Goal: Find contact information: Find contact information

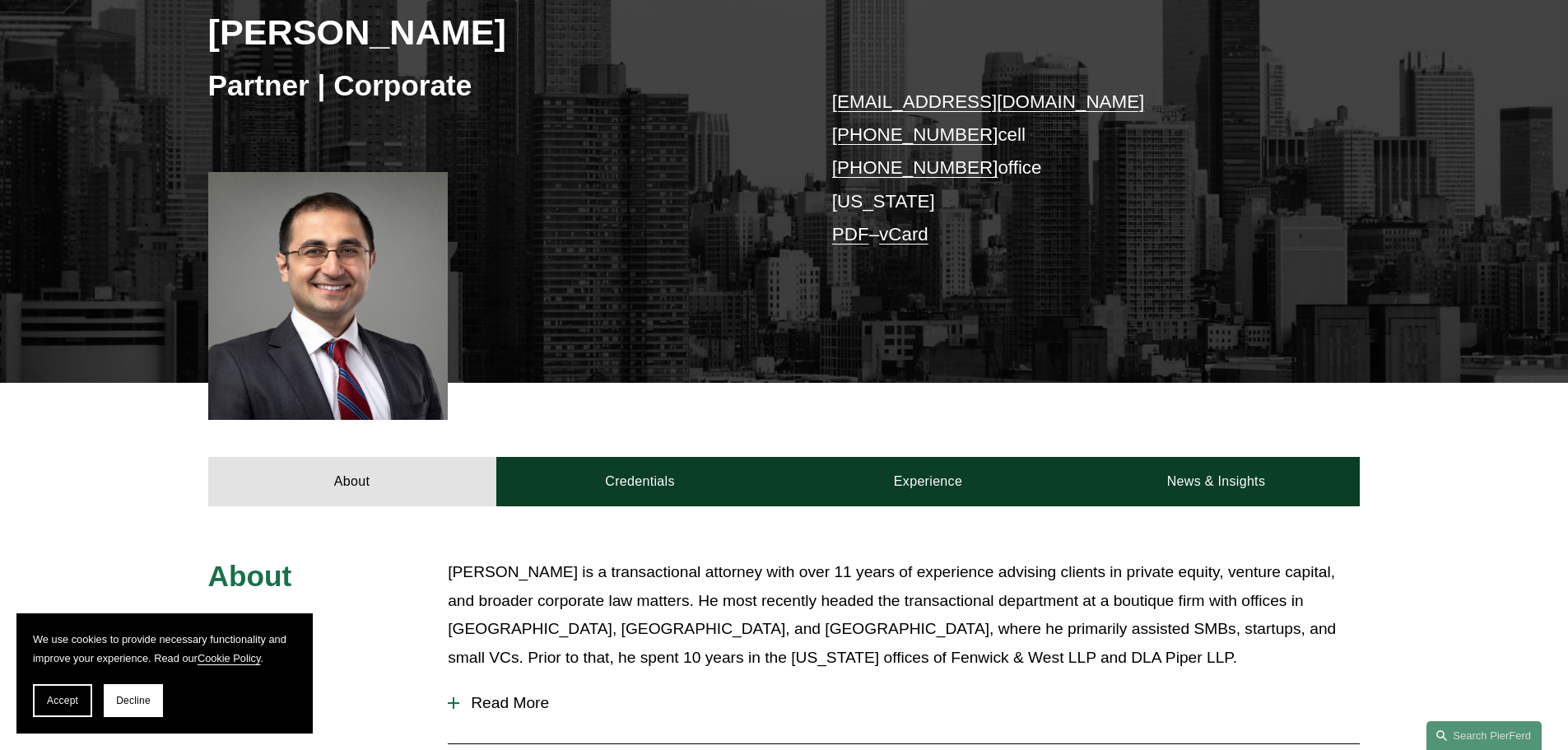
scroll to position [247, 0]
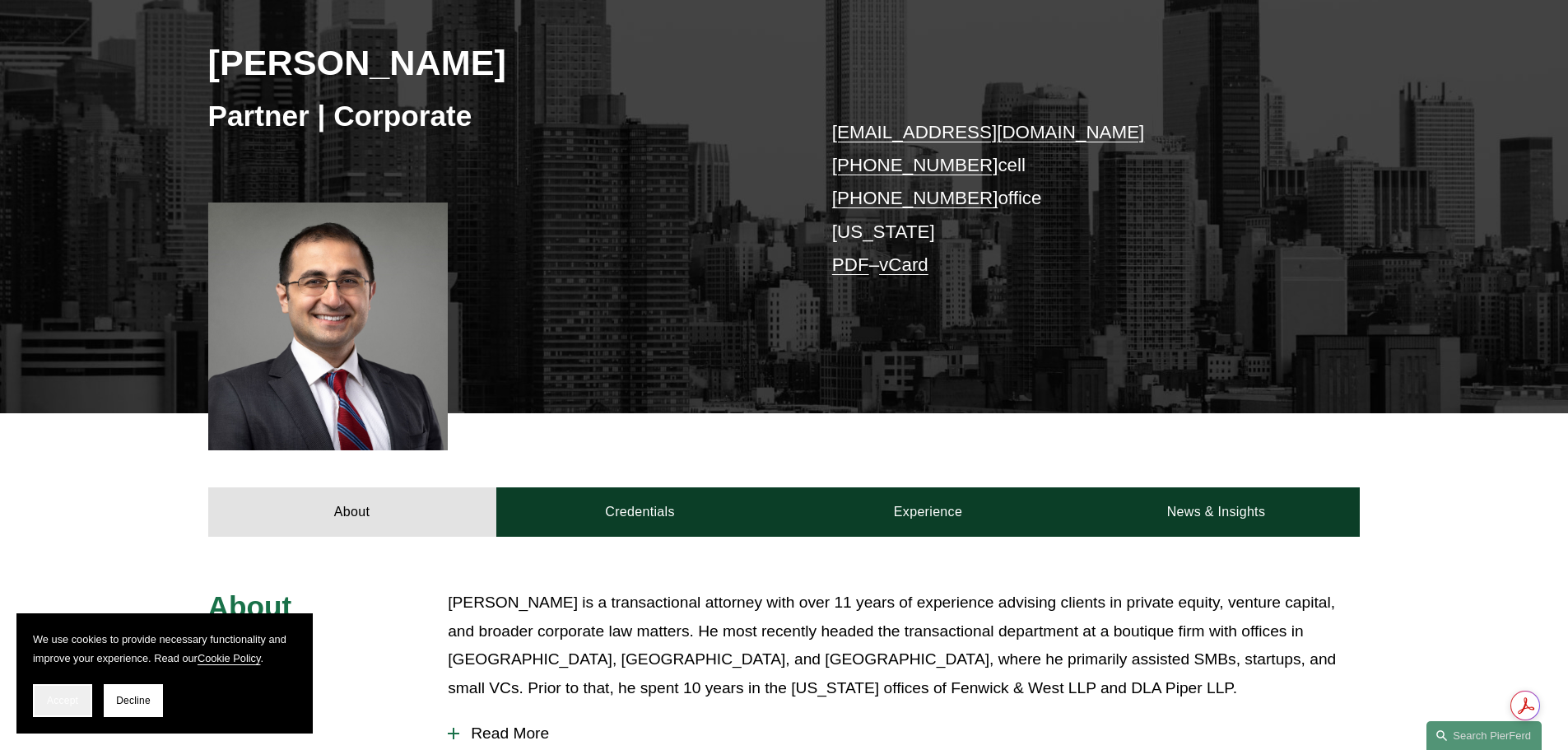
click at [71, 698] on span "Accept" at bounding box center [62, 700] width 31 height 12
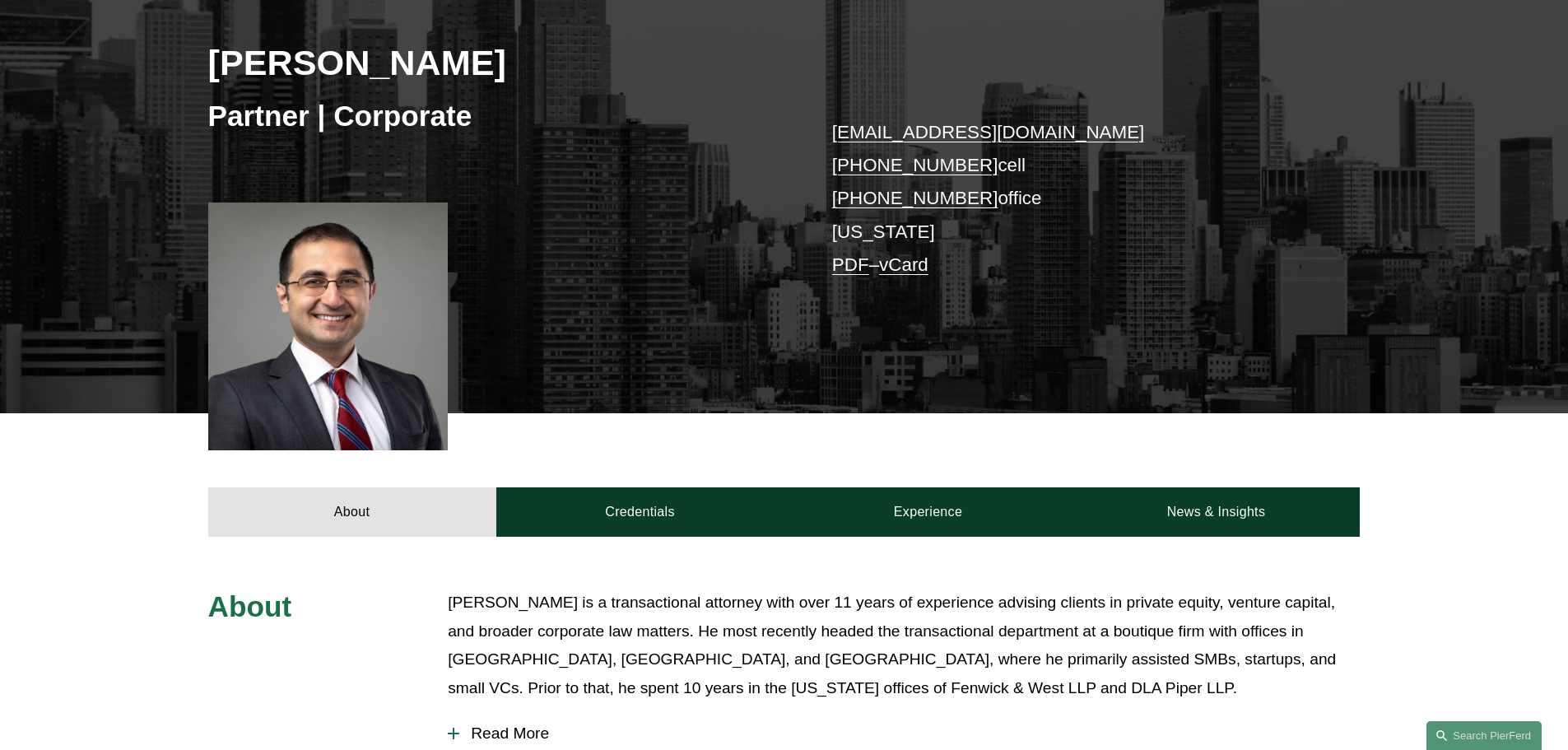
scroll to position [165, 0]
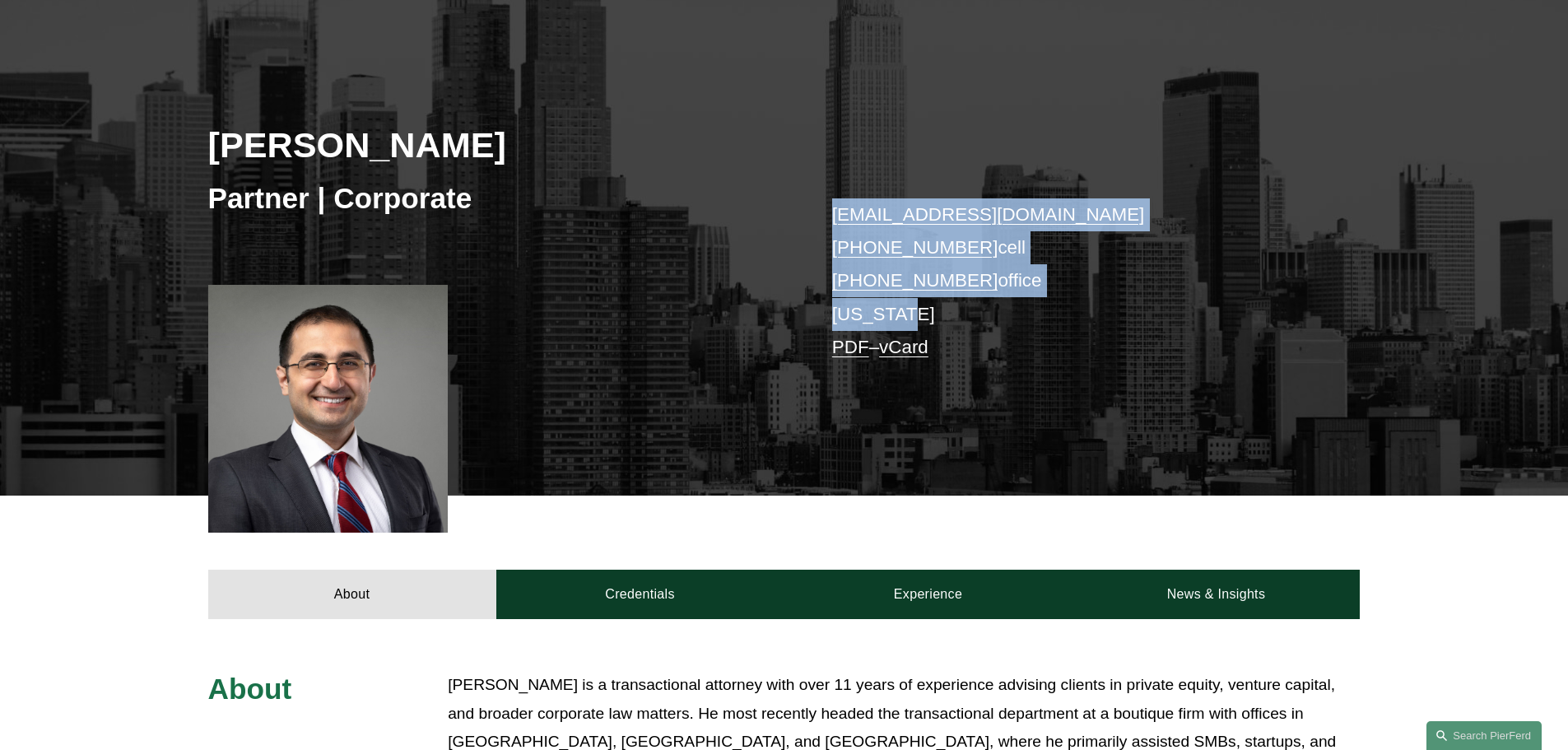
drag, startPoint x: 911, startPoint y: 312, endPoint x: 829, endPoint y: 218, distance: 124.7
click at [829, 218] on div "[PERSON_NAME] Partner | Corporate [EMAIL_ADDRESS][DOMAIN_NAME] [PHONE_NUMBER] c…" at bounding box center [784, 260] width 1568 height 471
copy p "[EMAIL_ADDRESS][DOMAIN_NAME] [PHONE_NUMBER] cell [PHONE_NUMBER] office [US_STAT…"
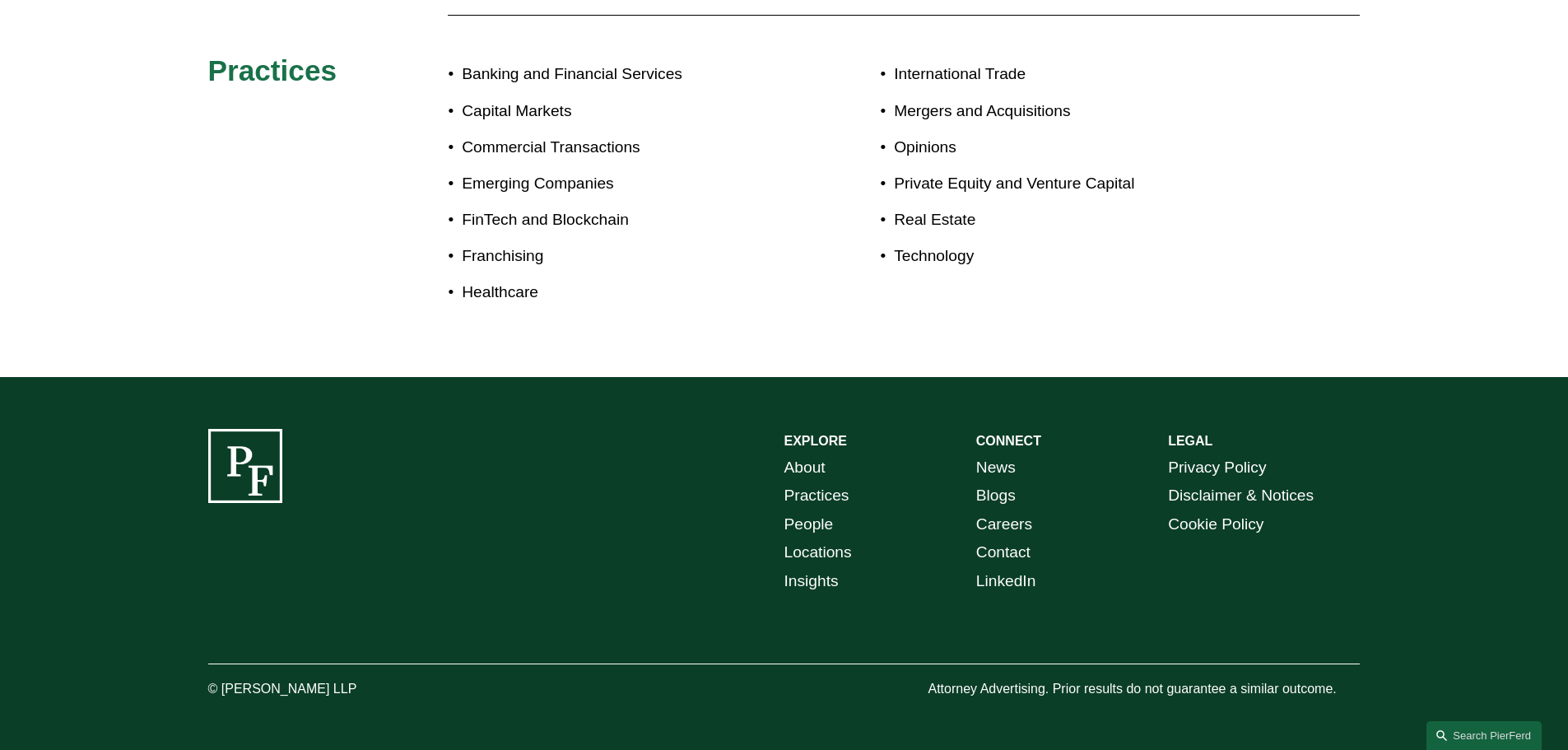
scroll to position [1010, 0]
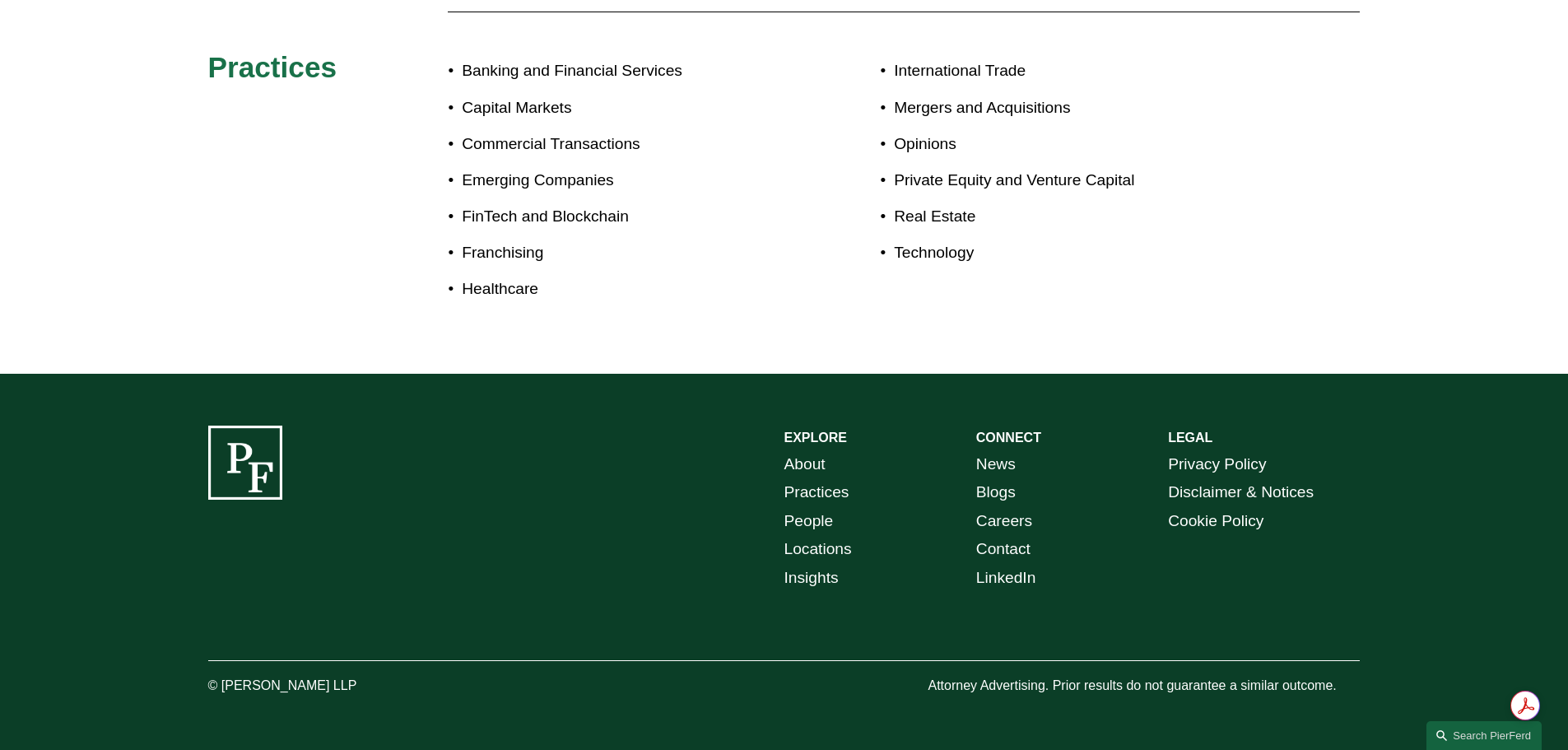
click at [1025, 577] on link "LinkedIn" at bounding box center [1007, 578] width 61 height 28
click at [999, 545] on link "Contact" at bounding box center [1003, 549] width 54 height 28
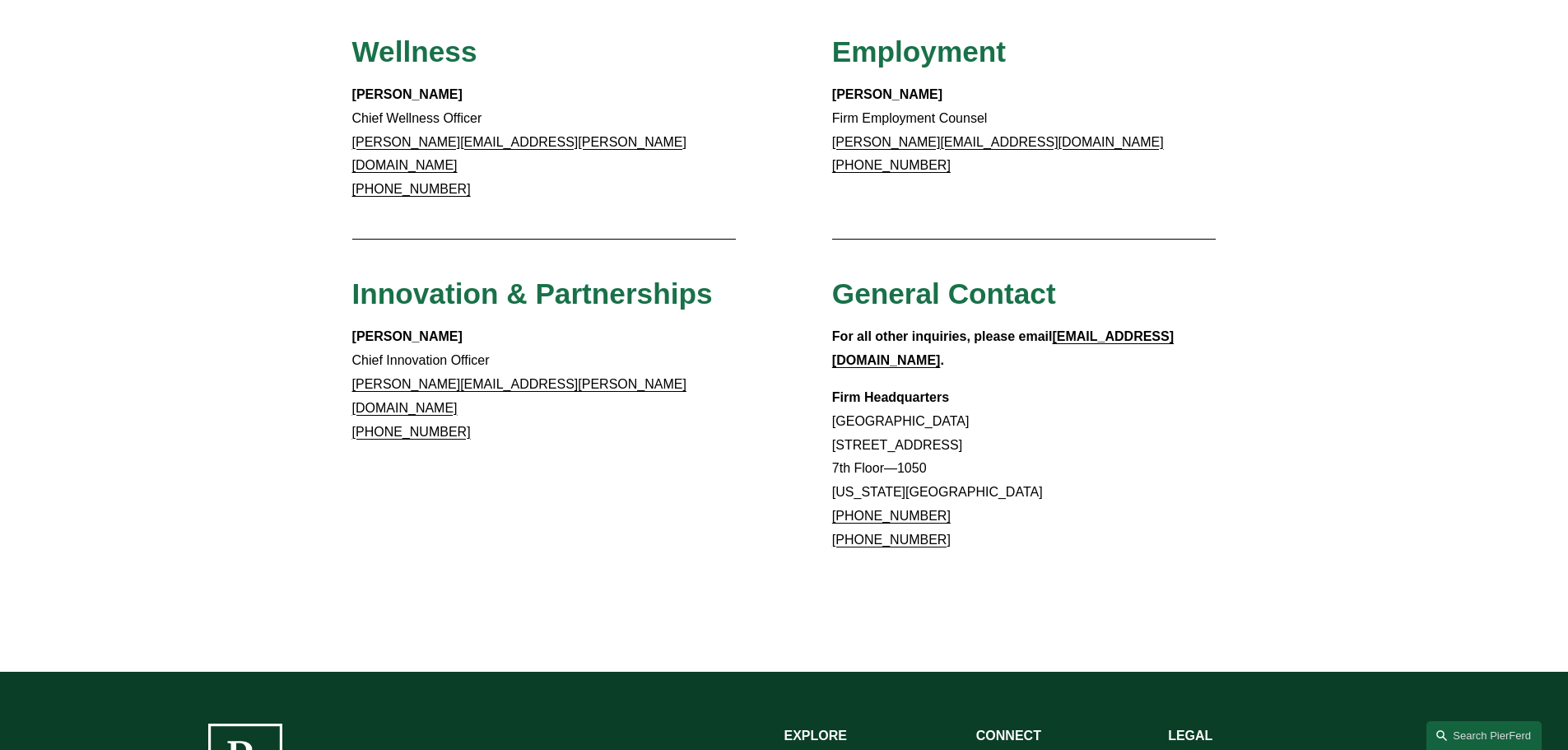
scroll to position [1317, 0]
drag, startPoint x: 939, startPoint y: 458, endPoint x: 834, endPoint y: 321, distance: 172.6
click at [834, 385] on p "Firm Headquarters Rockefeller Center 1270 Avenue of the Americas 7th Floor—1050…" at bounding box center [1024, 468] width 384 height 166
copy p "Firm Headquarters Rockefeller Center 1270 Avenue of the Americas 7th Floor—1050…"
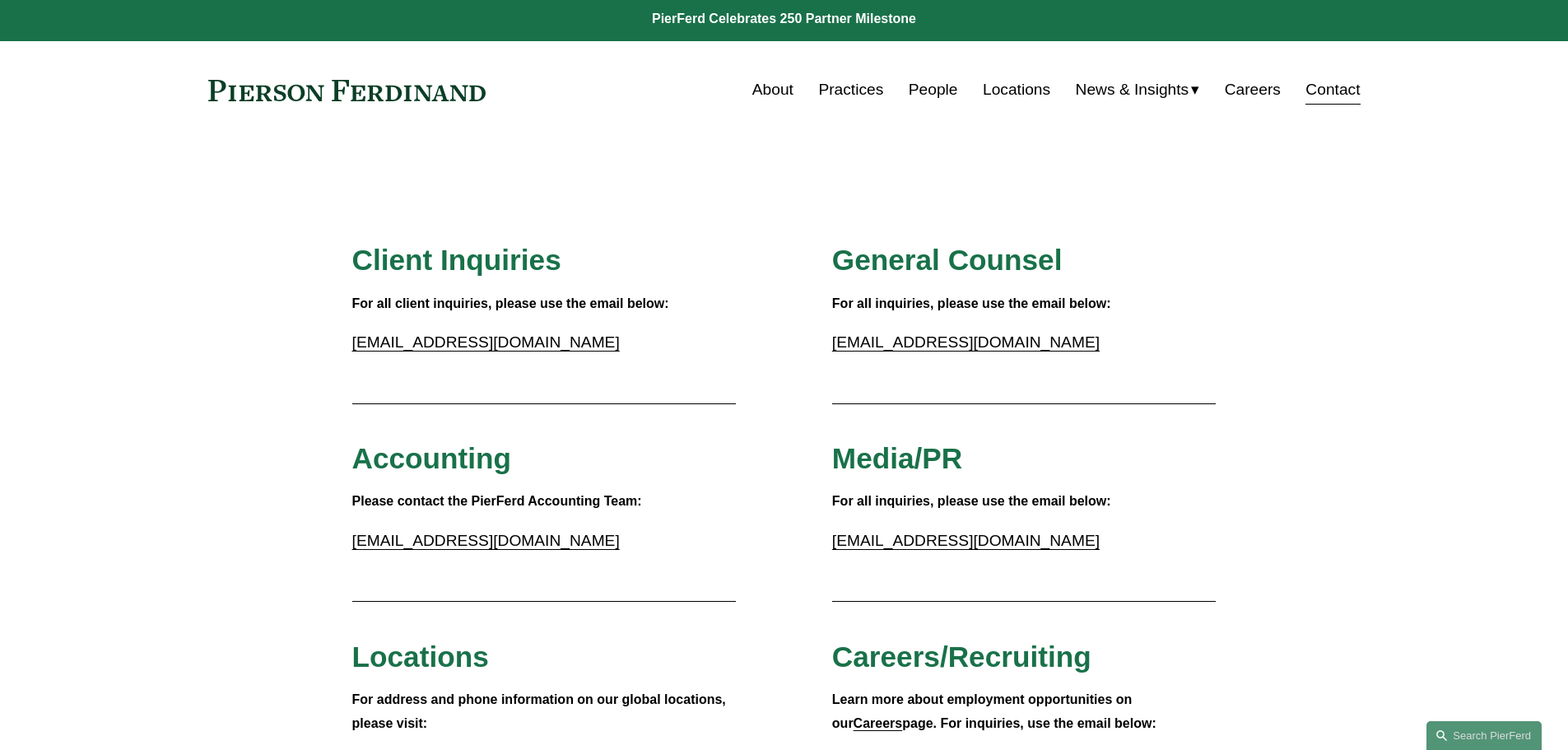
scroll to position [0, 0]
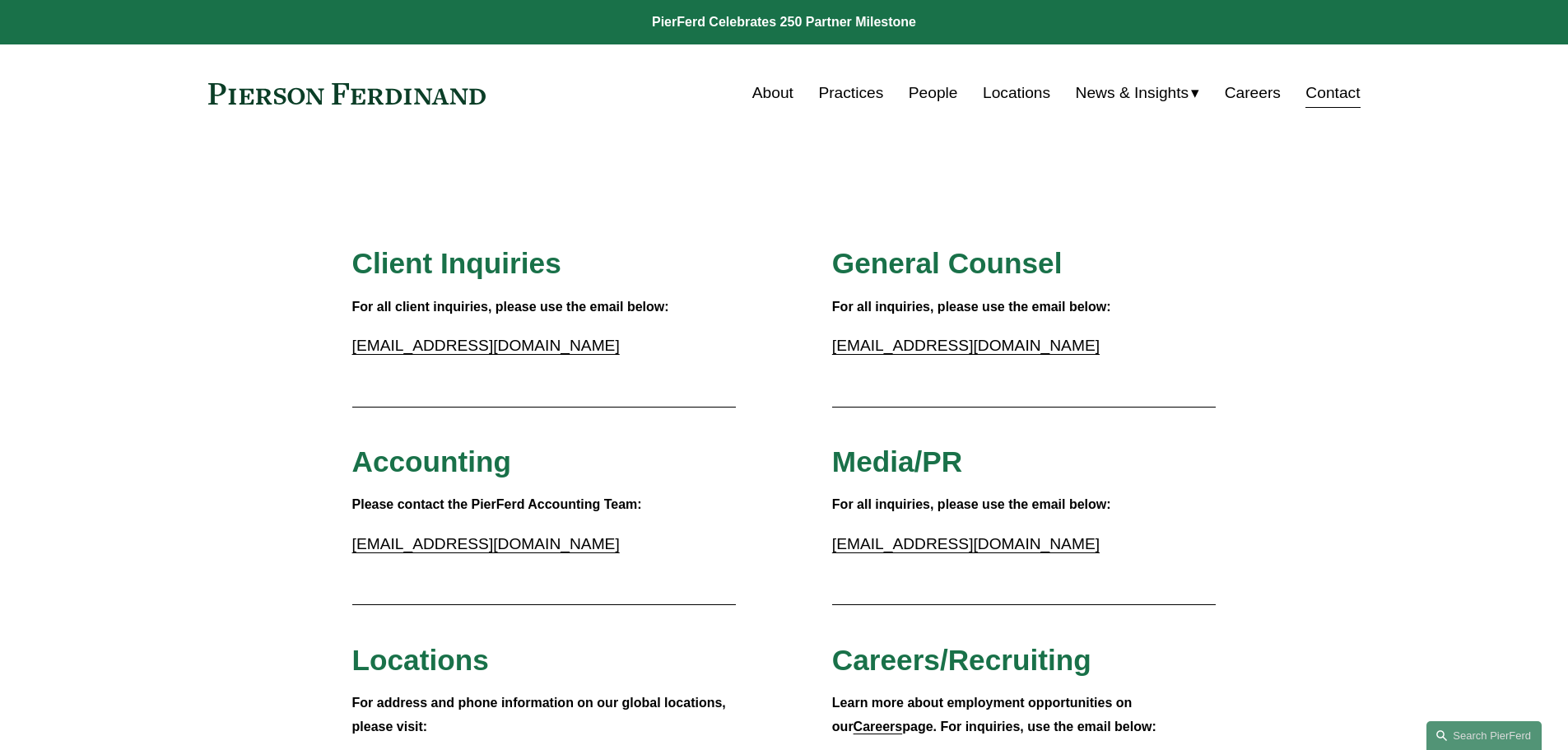
drag, startPoint x: 486, startPoint y: 91, endPoint x: 383, endPoint y: 106, distance: 104.1
click at [383, 106] on div "About Practices People Locations News & Insights News" at bounding box center [784, 93] width 1153 height 31
click at [761, 94] on link "About" at bounding box center [773, 93] width 41 height 31
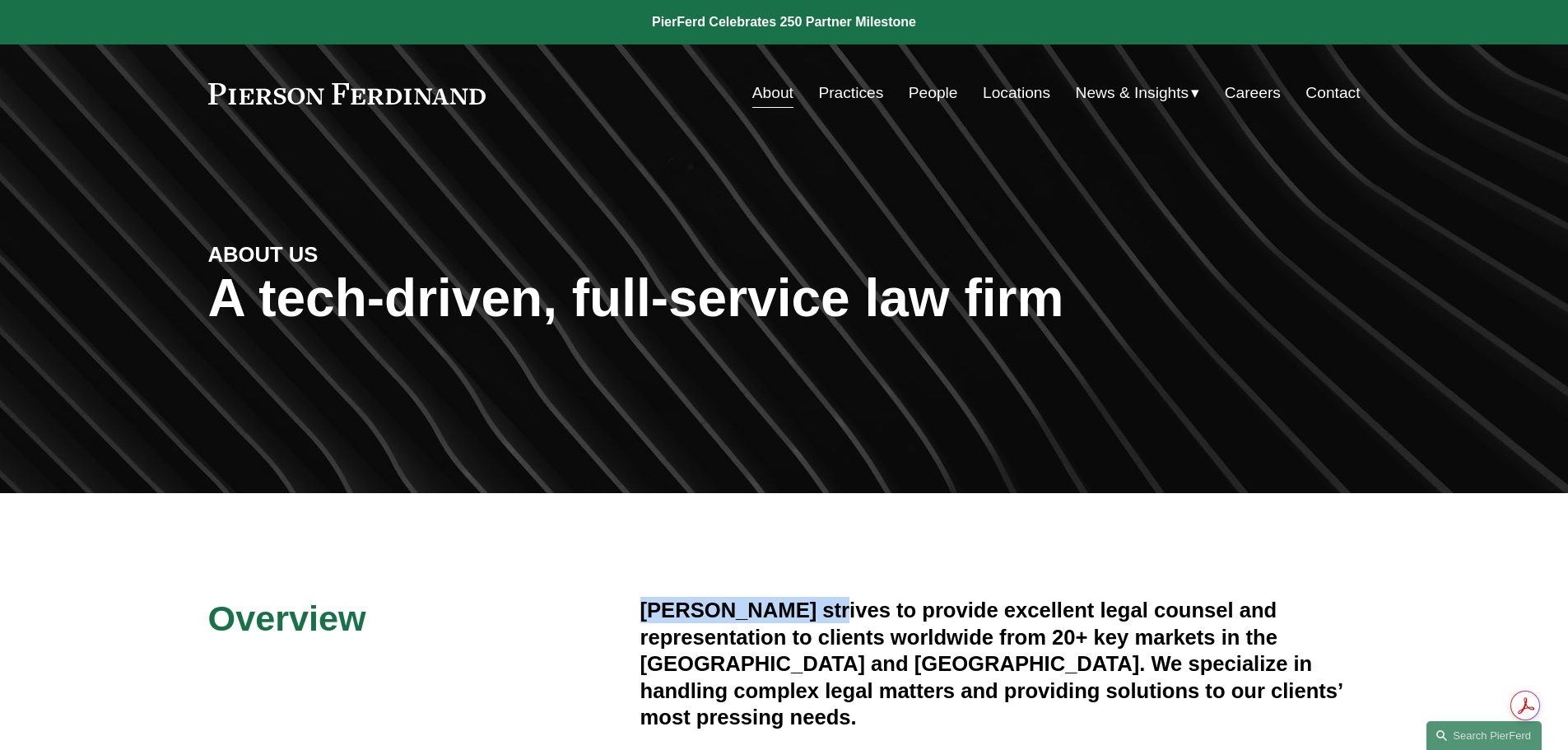
drag, startPoint x: 643, startPoint y: 604, endPoint x: 822, endPoint y: 613, distance: 179.2
click at [822, 613] on h4 "[PERSON_NAME] strives to provide excellent legal counsel and representation to …" at bounding box center [1000, 663] width 721 height 133
copy h4 "Pierson Ferdinand"
